Goal: Transaction & Acquisition: Purchase product/service

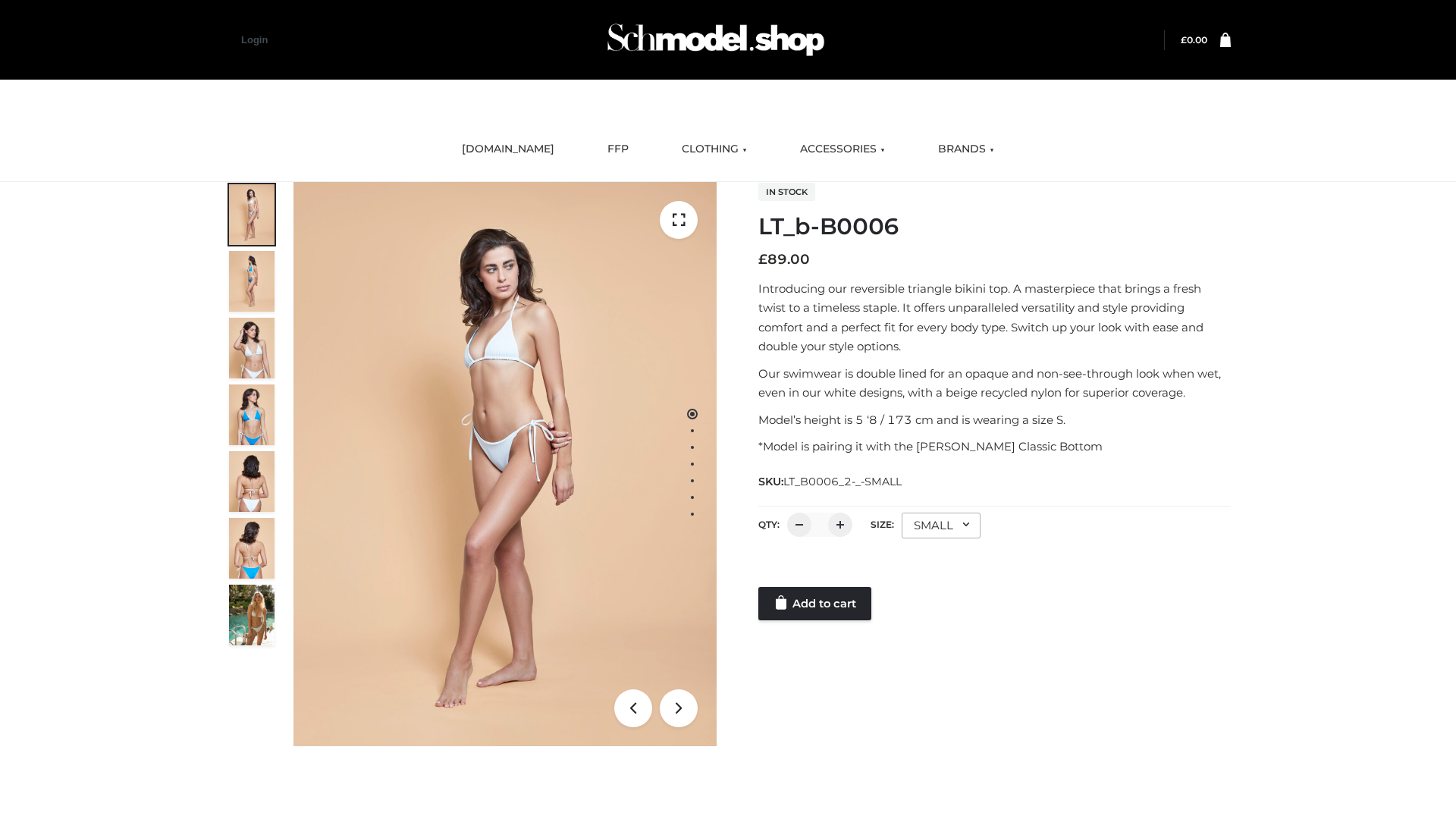
click at [816, 603] on link "Add to cart" at bounding box center [815, 603] width 113 height 33
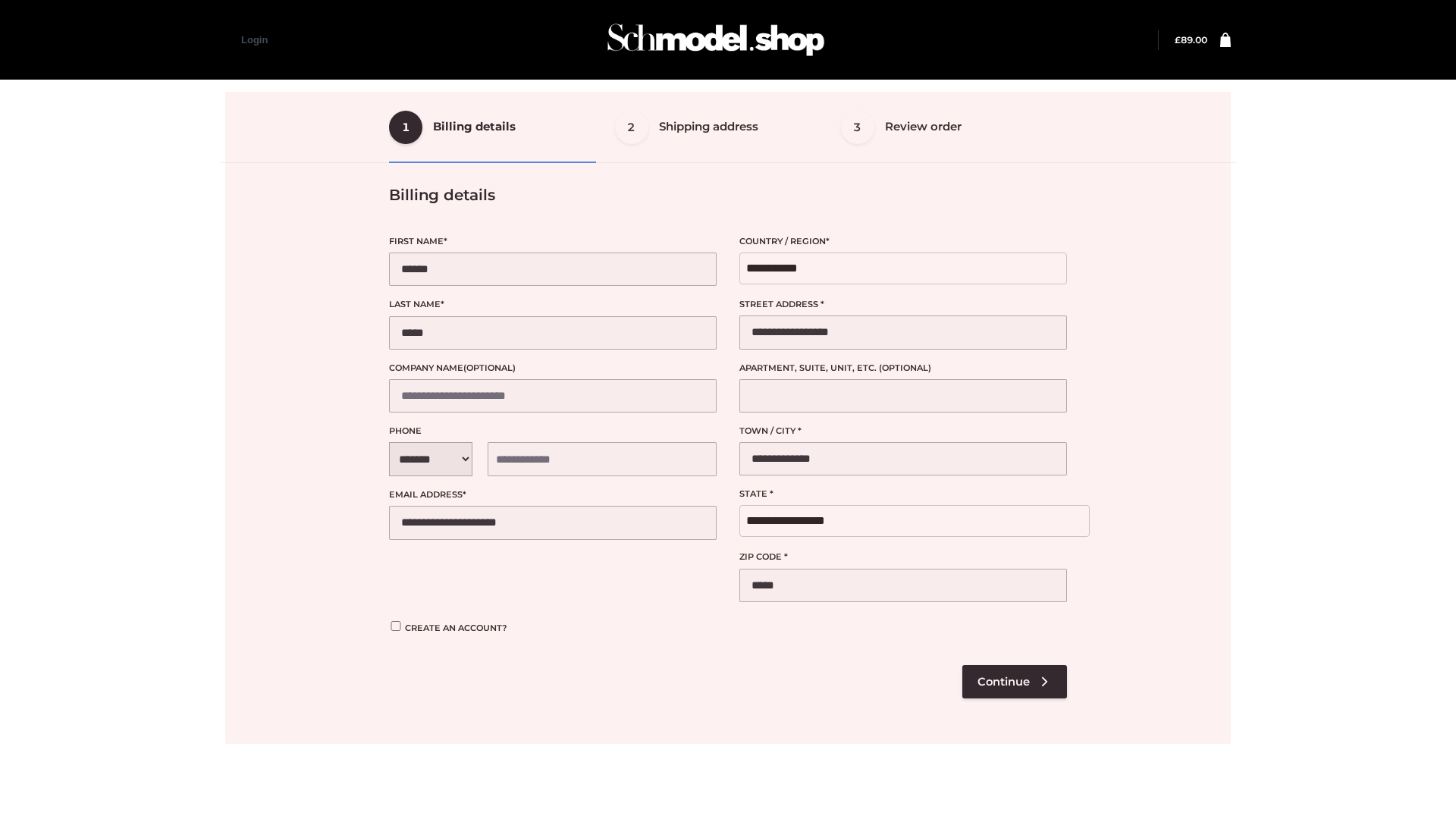
select select "**"
click at [1014, 681] on div at bounding box center [728, 418] width 1006 height 652
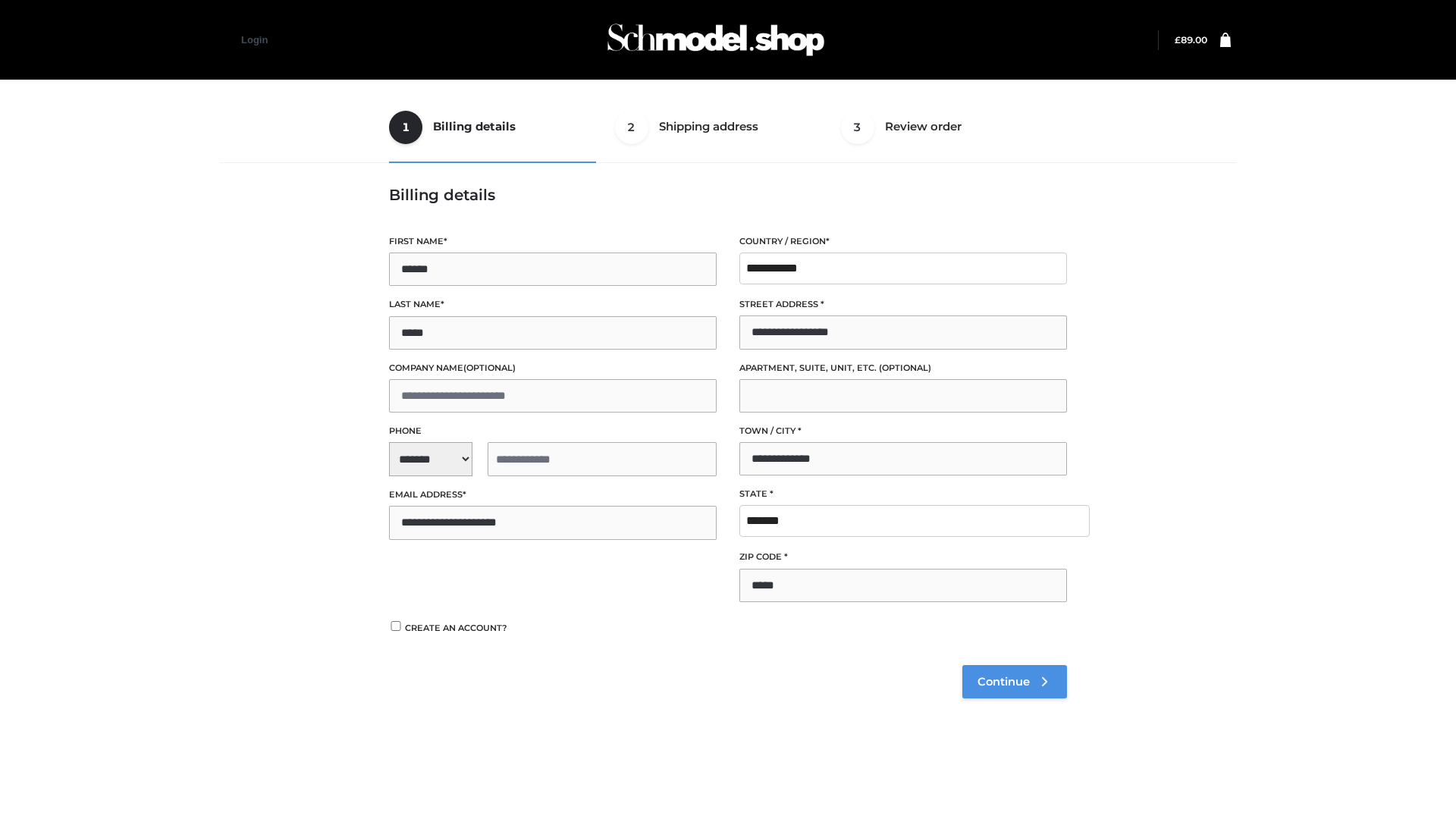
click at [1014, 681] on span "Continue" at bounding box center [1003, 681] width 52 height 13
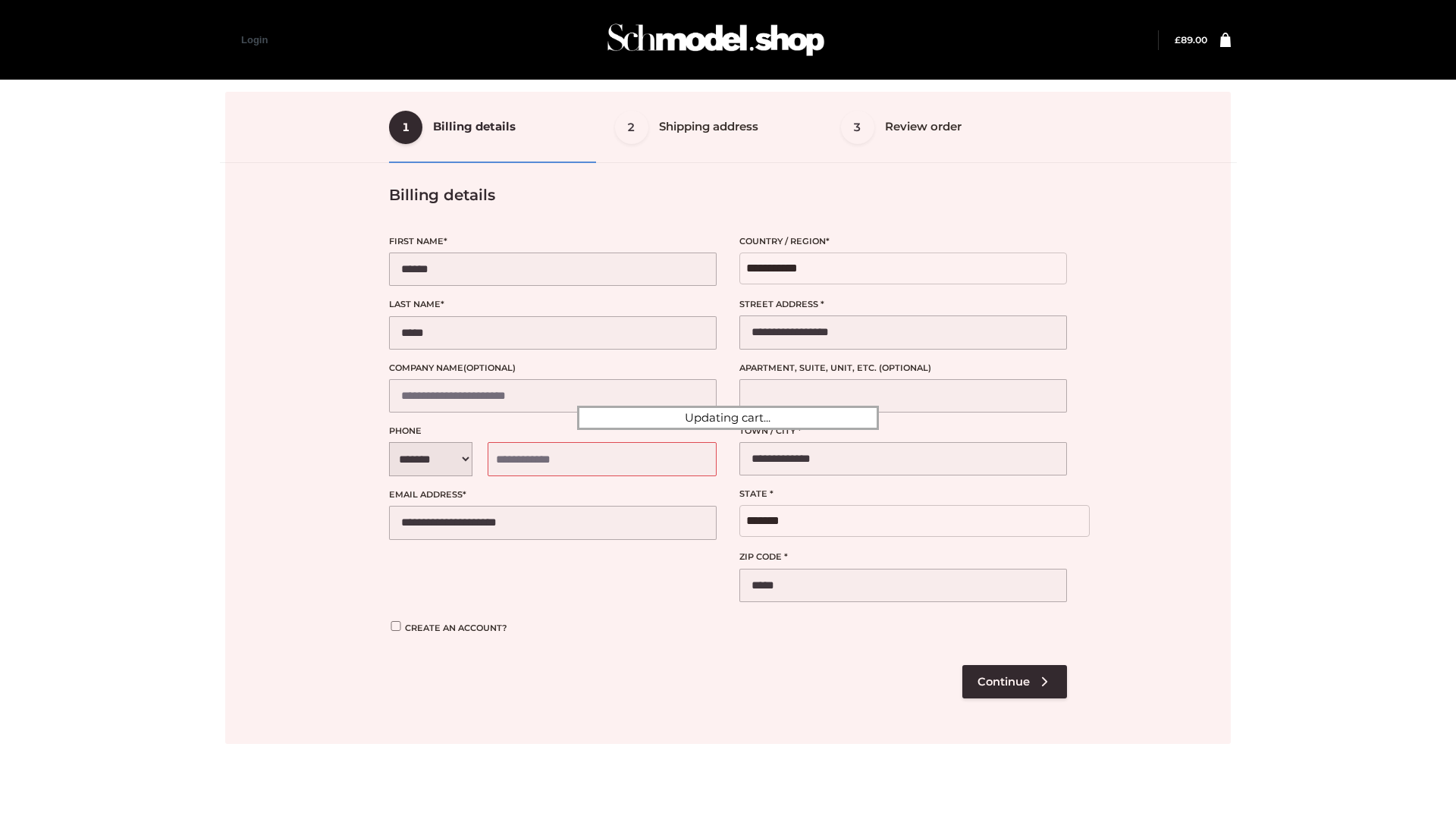
click at [438, 639] on div at bounding box center [728, 418] width 1006 height 652
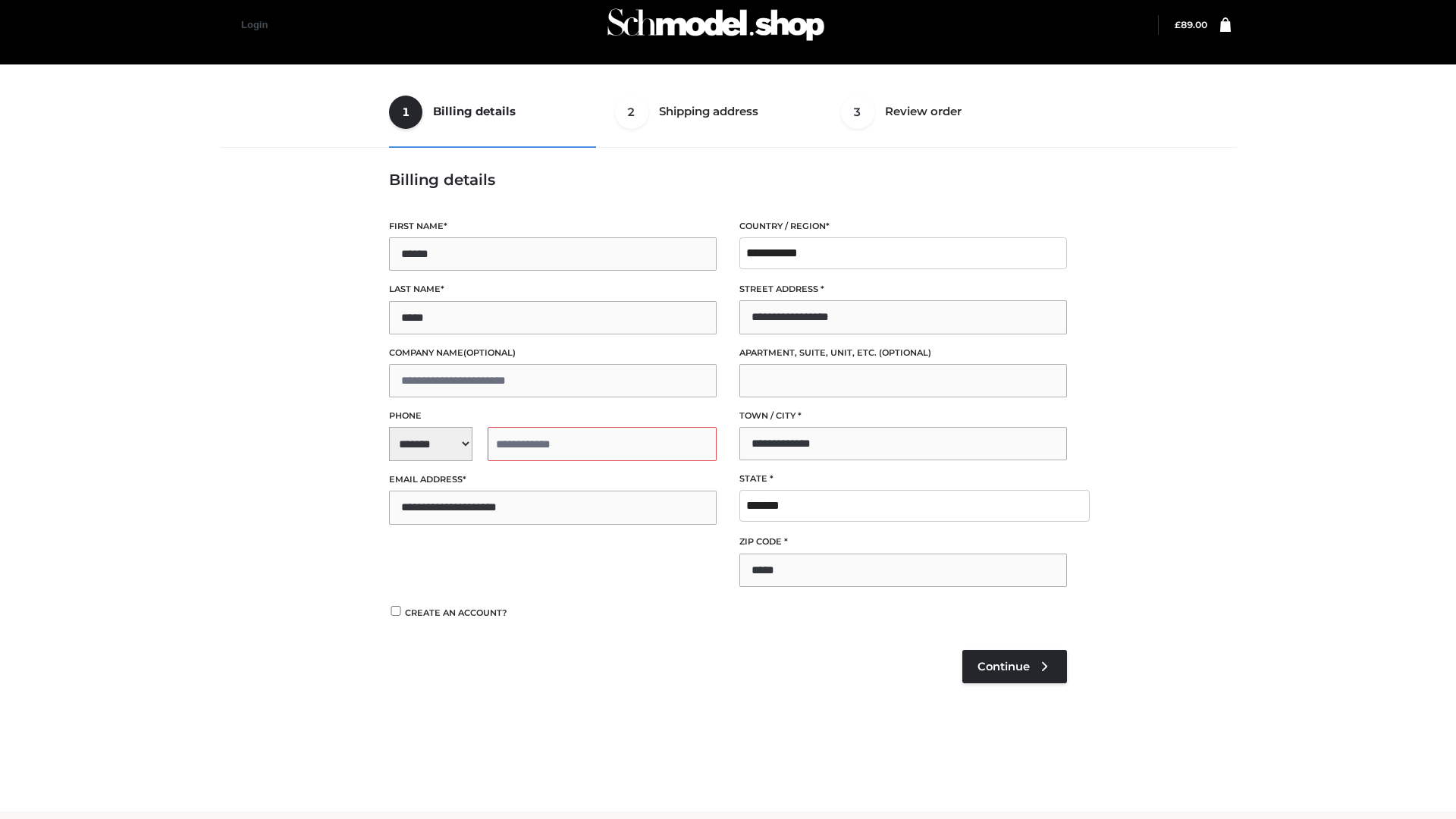
scroll to position [16, 0]
